Goal: Find specific page/section: Find specific page/section

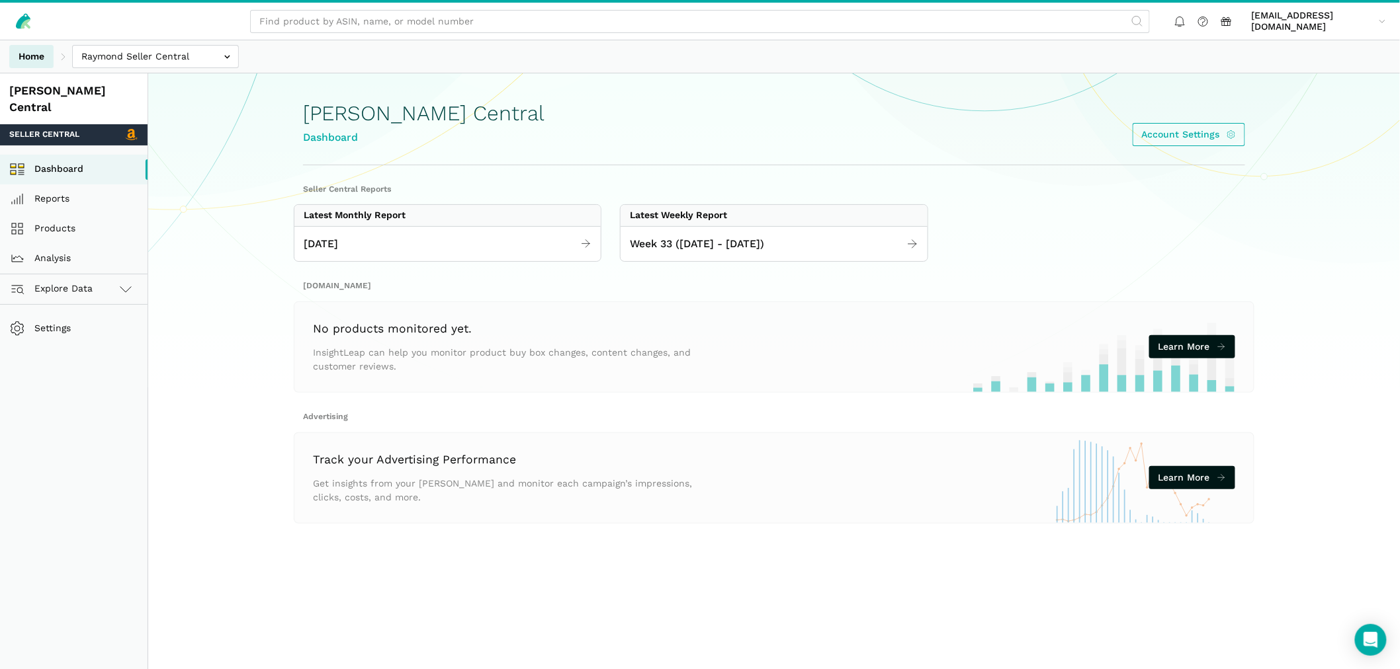
click at [22, 51] on link "Home" at bounding box center [31, 56] width 44 height 23
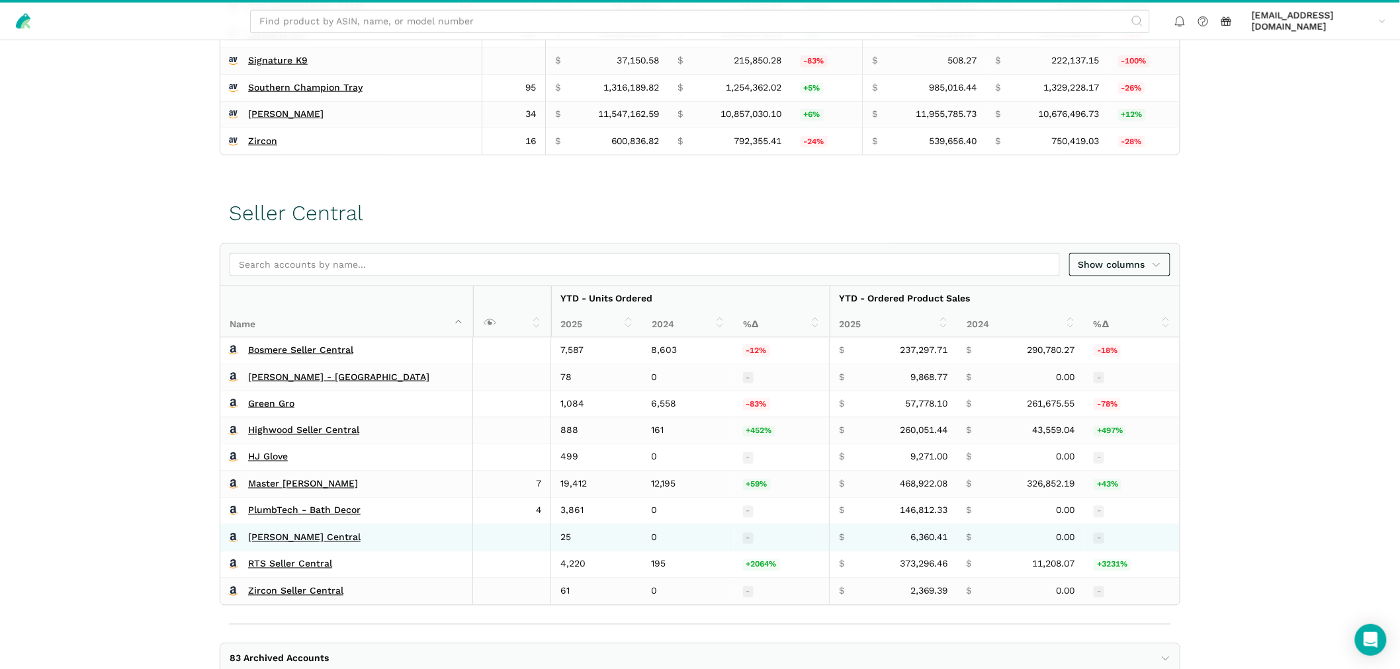
scroll to position [682, 0]
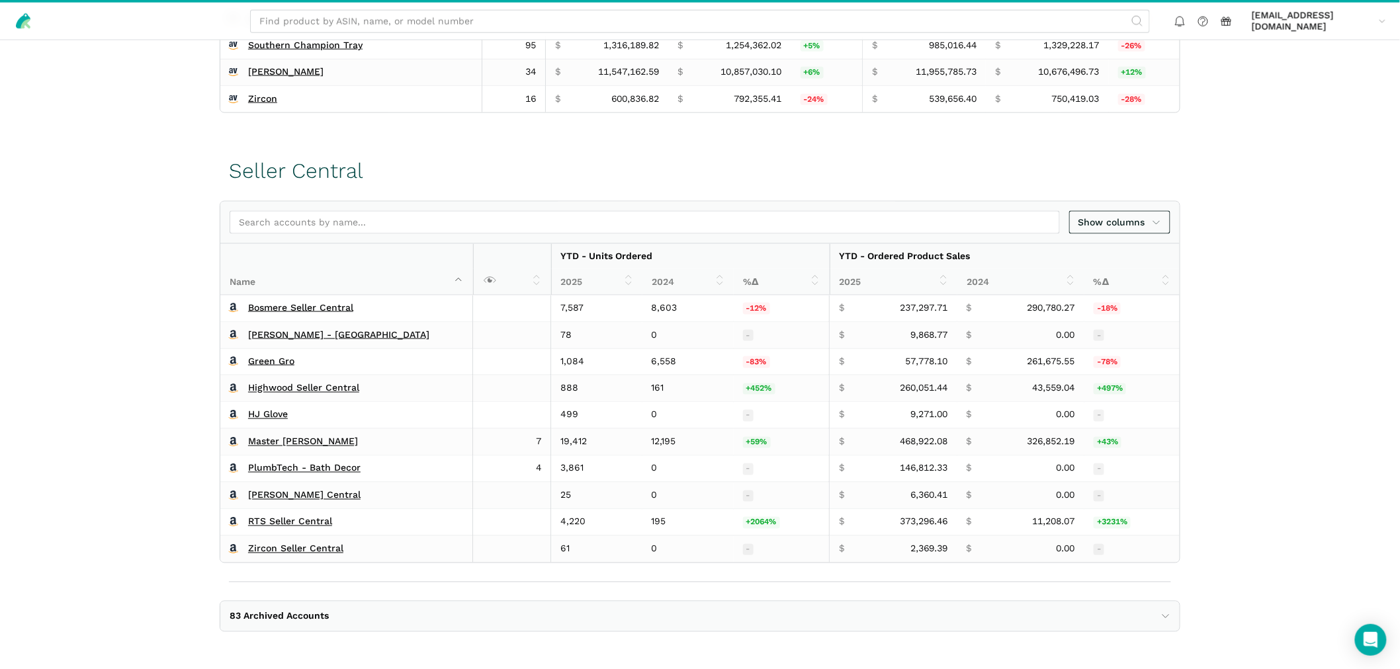
click at [298, 614] on span "83 Archived Accounts" at bounding box center [279, 617] width 99 height 12
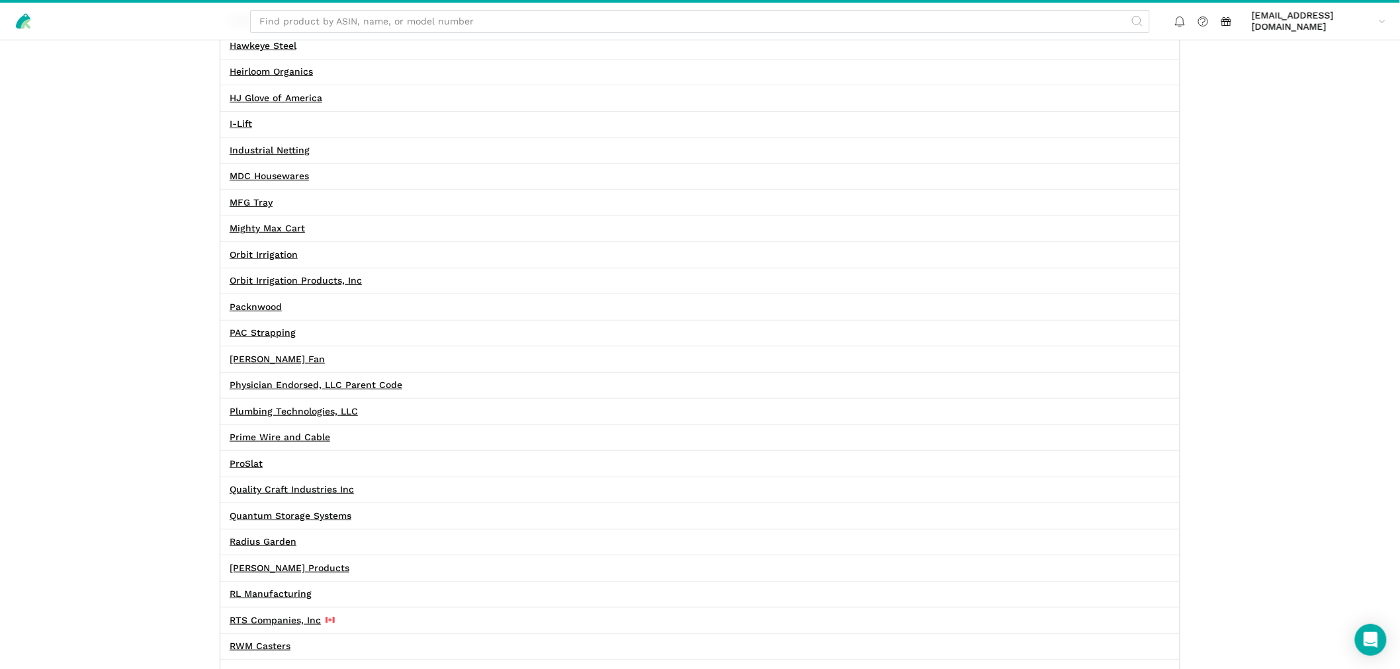
scroll to position [2225, 0]
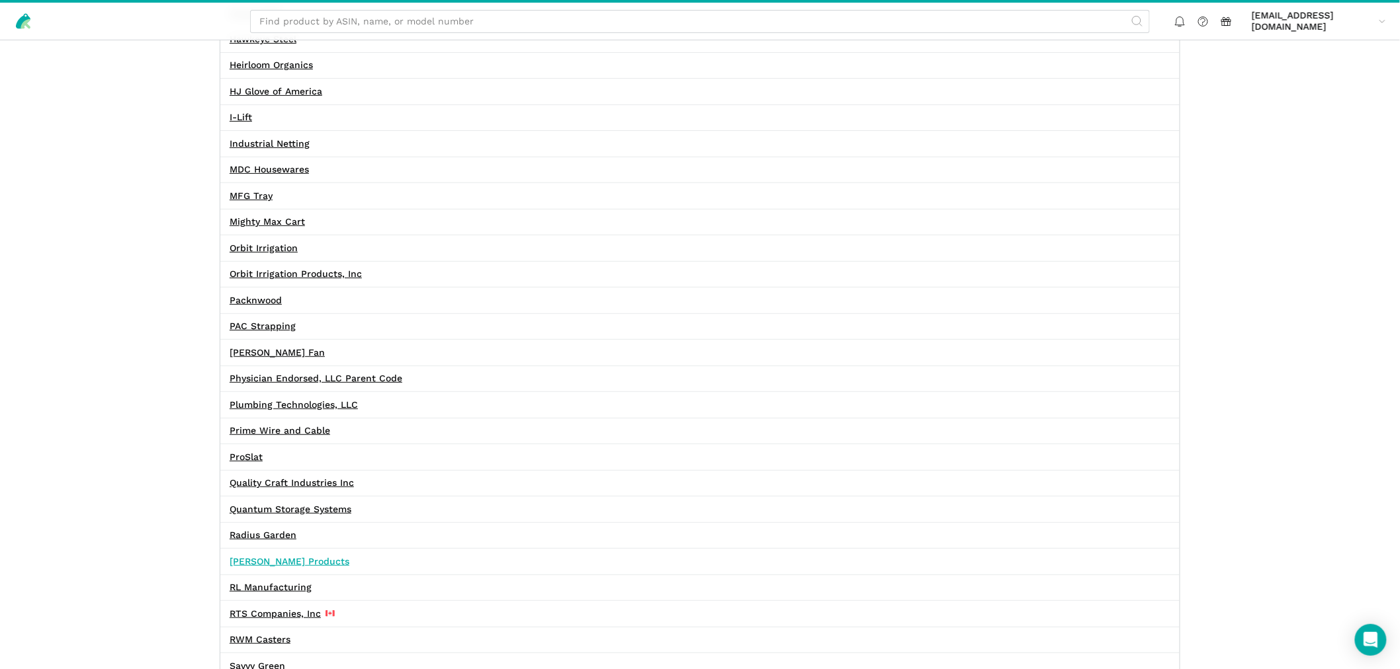
click at [286, 567] on link "Raymond Products" at bounding box center [290, 562] width 120 height 12
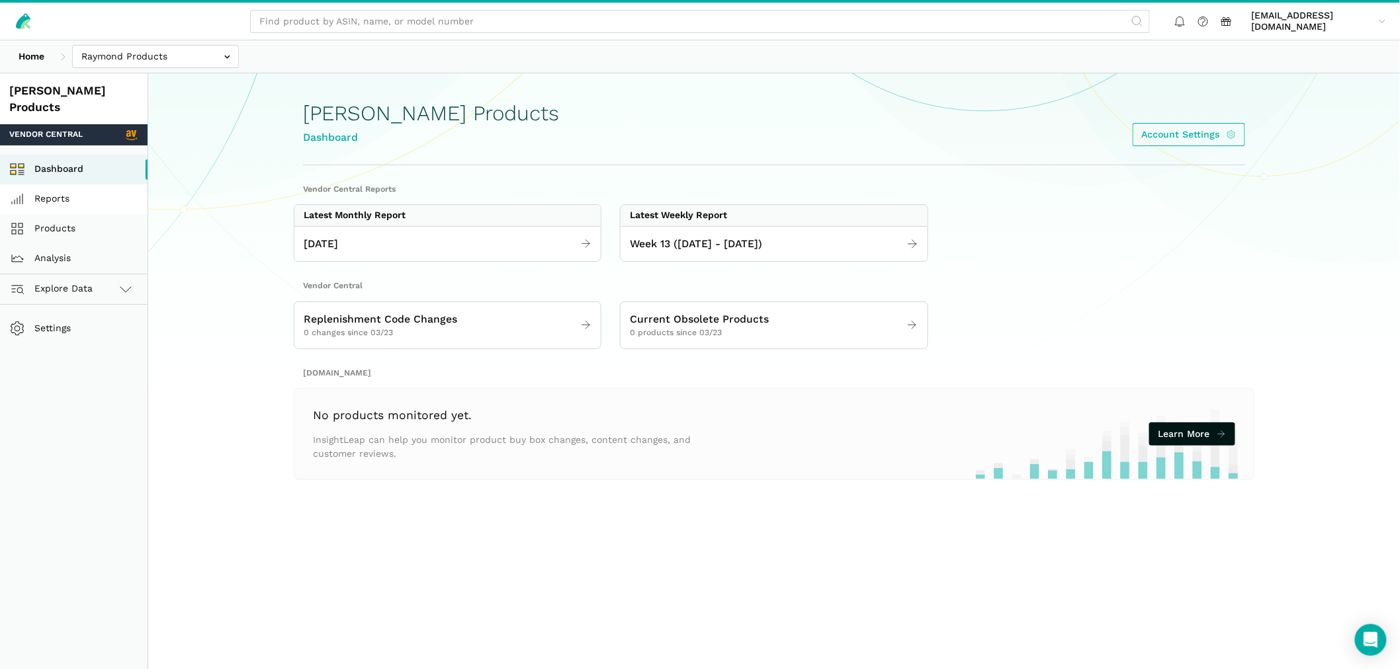
click at [55, 185] on link "Reports" at bounding box center [74, 200] width 148 height 30
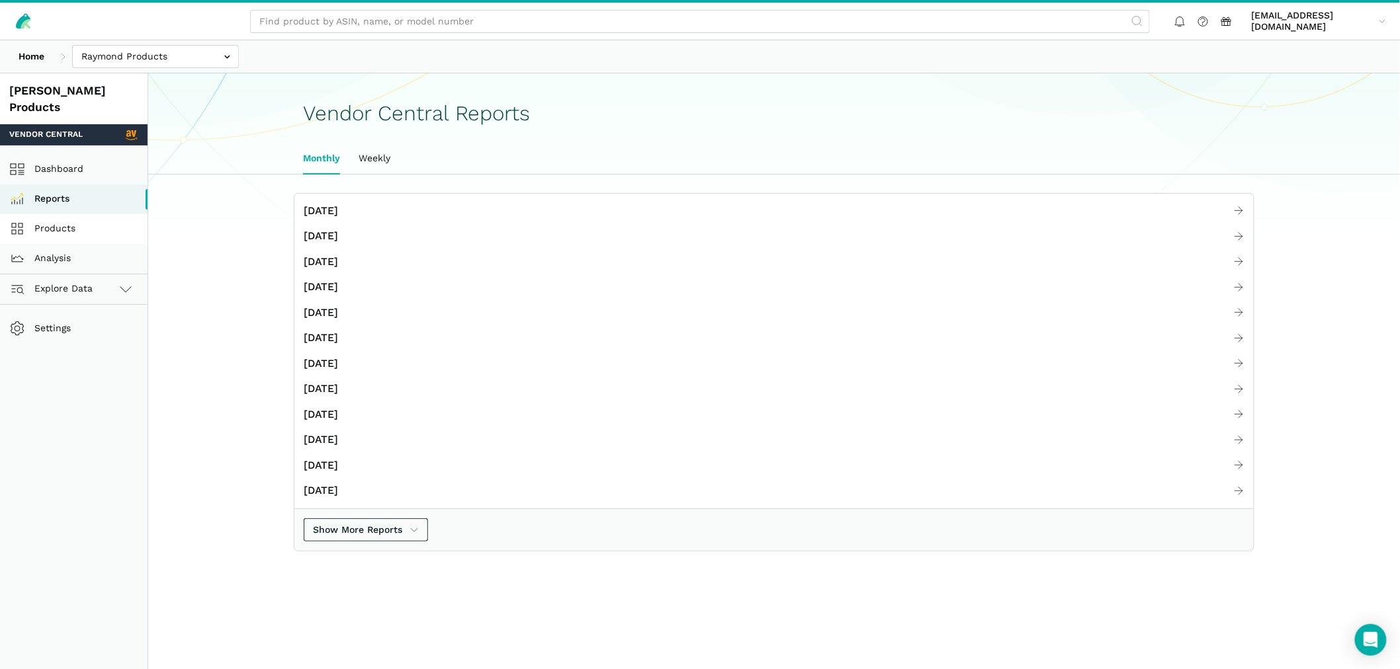
click at [56, 214] on link "Products" at bounding box center [74, 229] width 148 height 30
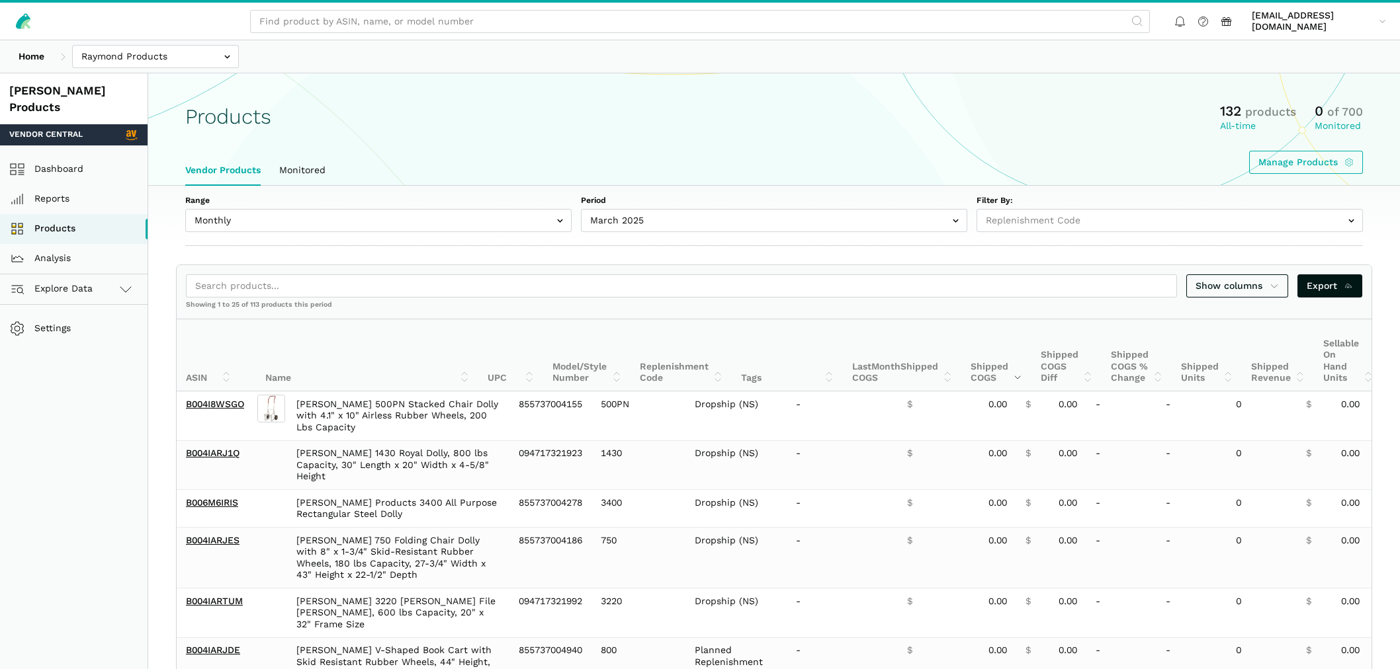
select select
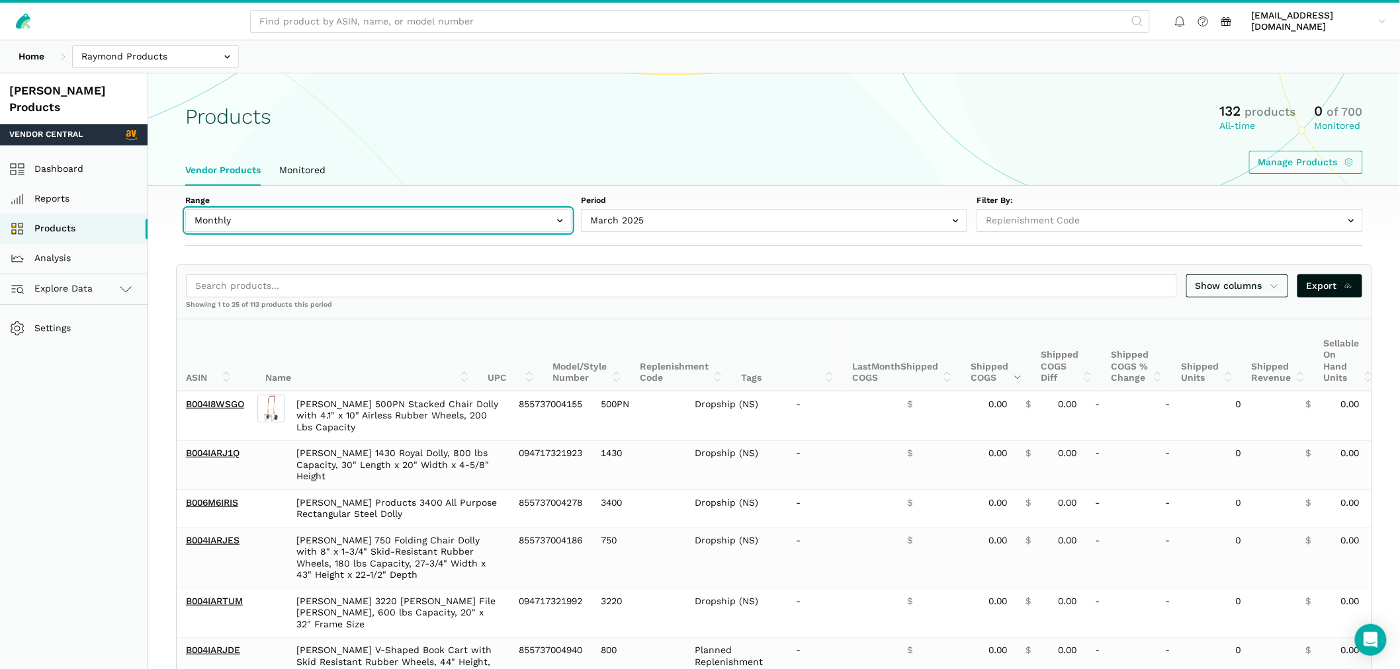
click at [325, 223] on input "text" at bounding box center [378, 220] width 386 height 23
click at [415, 151] on div "Manage Products" at bounding box center [773, 162] width 1177 height 23
